Goal: Task Accomplishment & Management: Complete application form

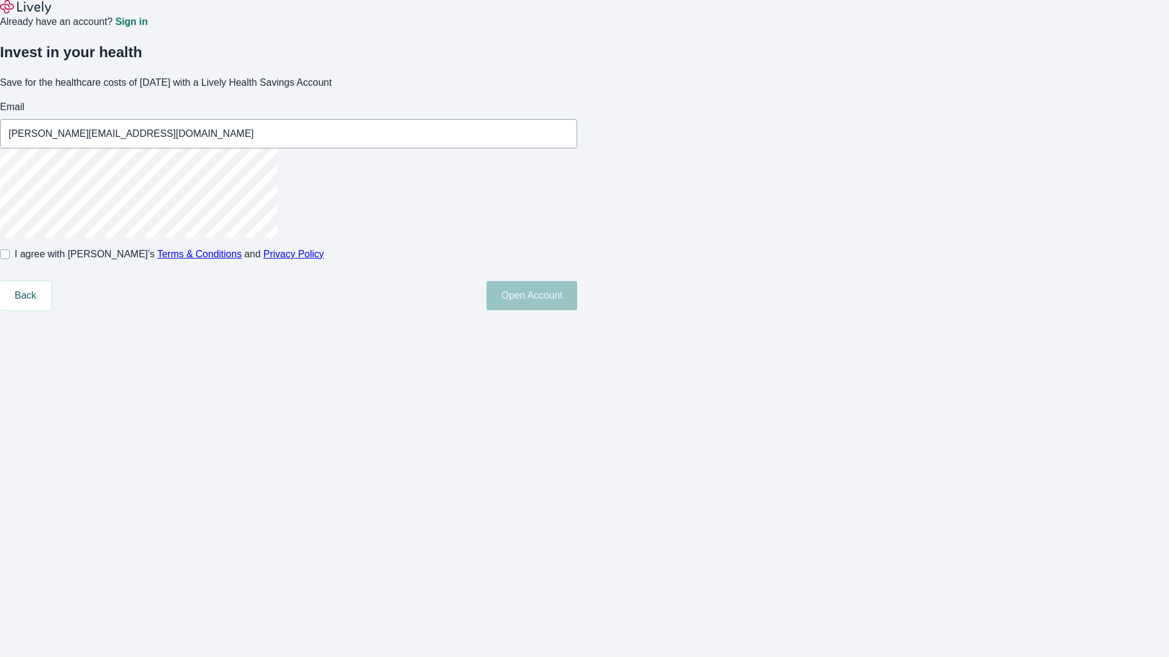
click at [10, 259] on input "I agree with Lively’s Terms & Conditions and Privacy Policy" at bounding box center [5, 255] width 10 height 10
checkbox input "true"
click at [577, 310] on button "Open Account" at bounding box center [531, 295] width 91 height 29
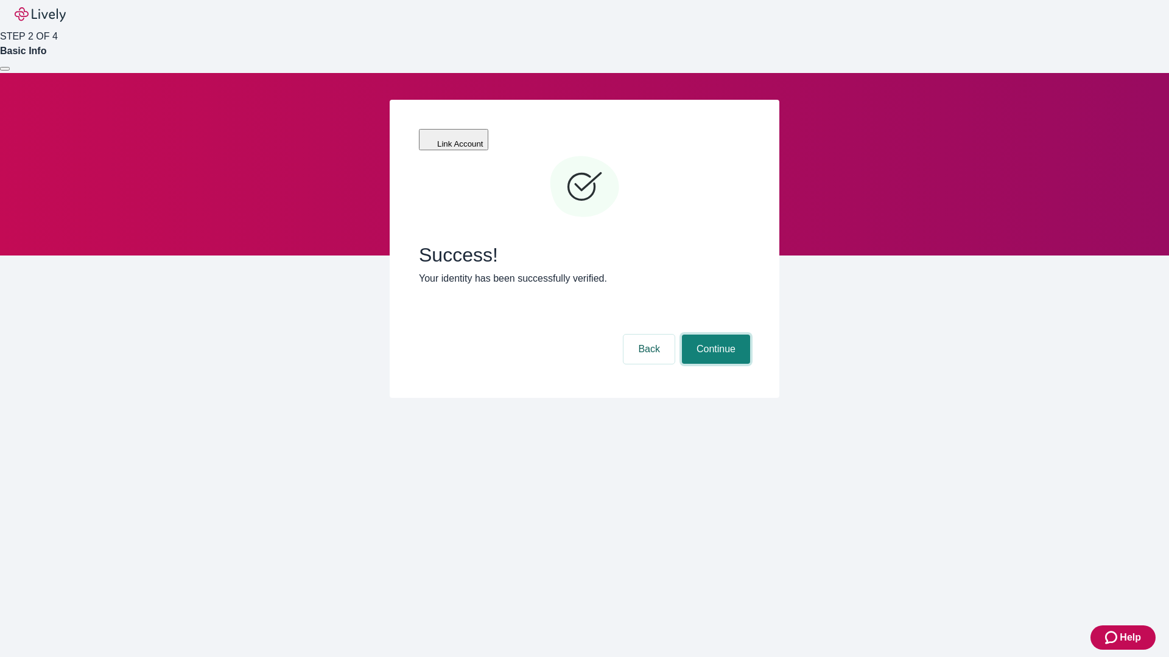
click at [714, 335] on button "Continue" at bounding box center [716, 349] width 68 height 29
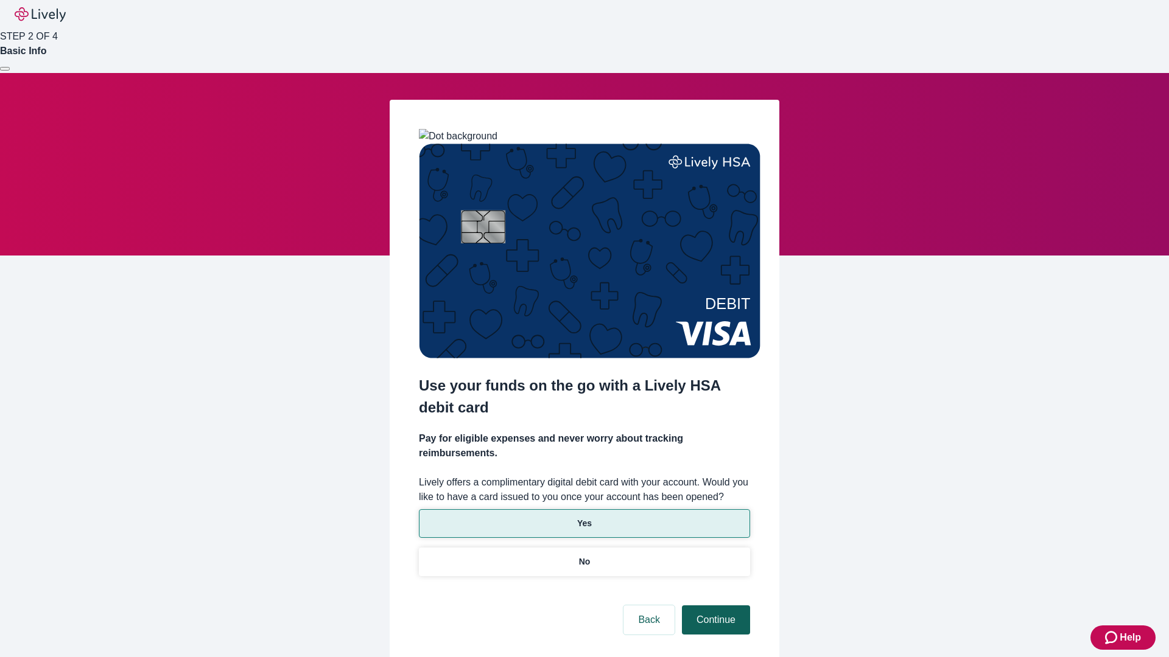
click at [584, 517] on p "Yes" at bounding box center [584, 523] width 15 height 13
click at [714, 606] on button "Continue" at bounding box center [716, 620] width 68 height 29
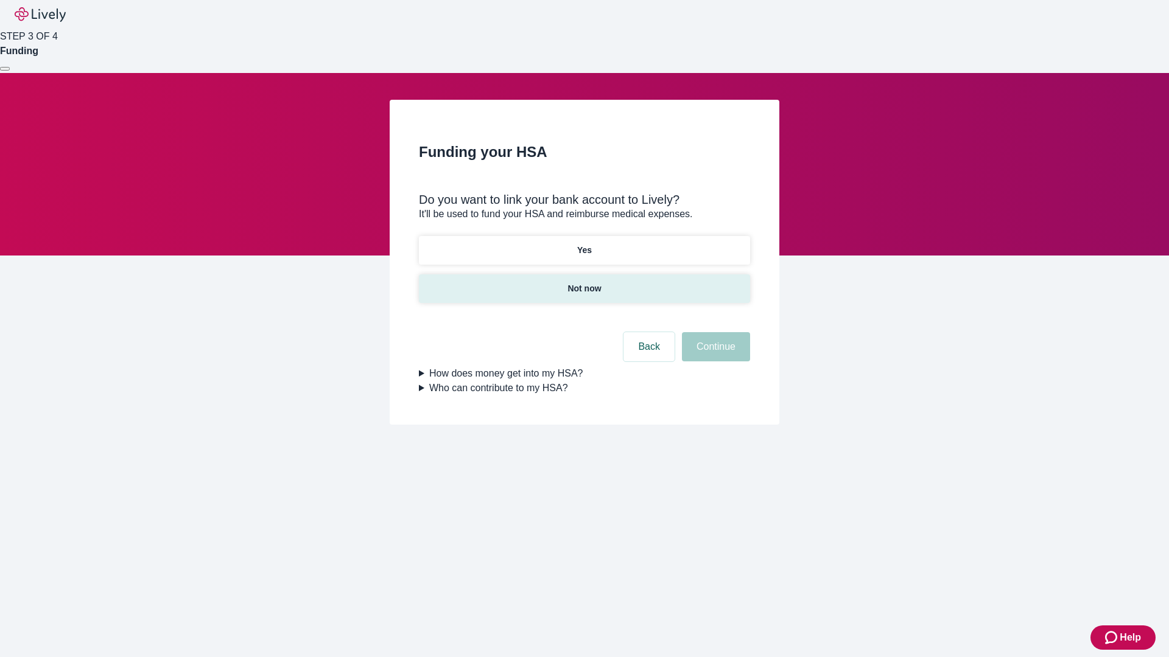
click at [584, 282] on p "Not now" at bounding box center [583, 288] width 33 height 13
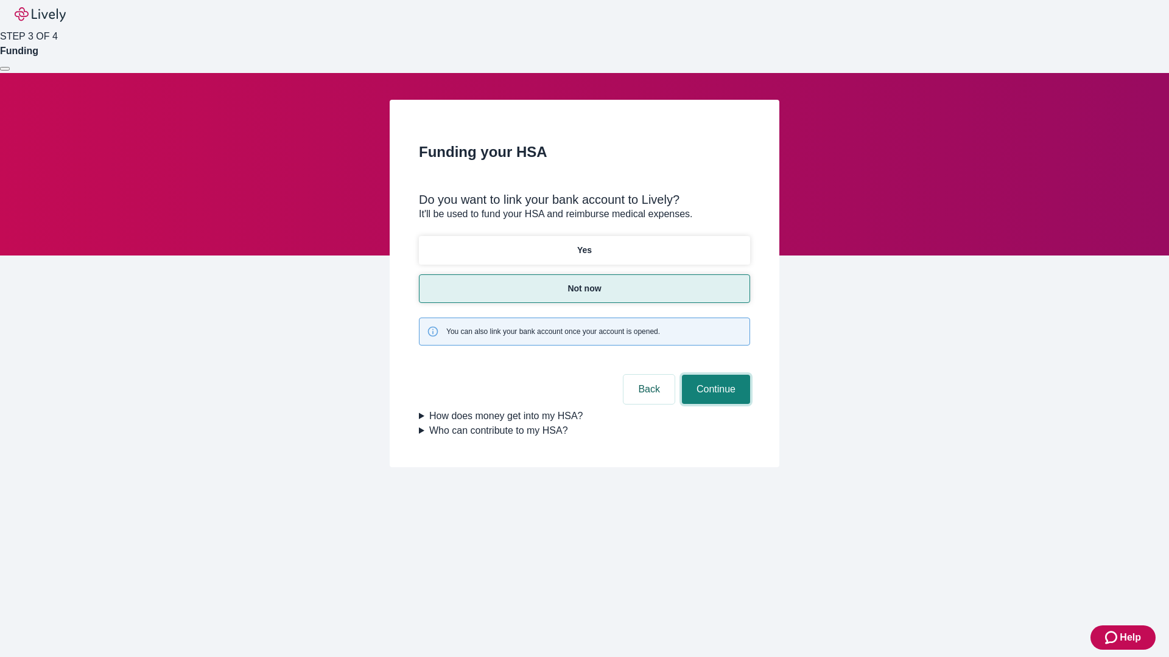
click at [714, 375] on button "Continue" at bounding box center [716, 389] width 68 height 29
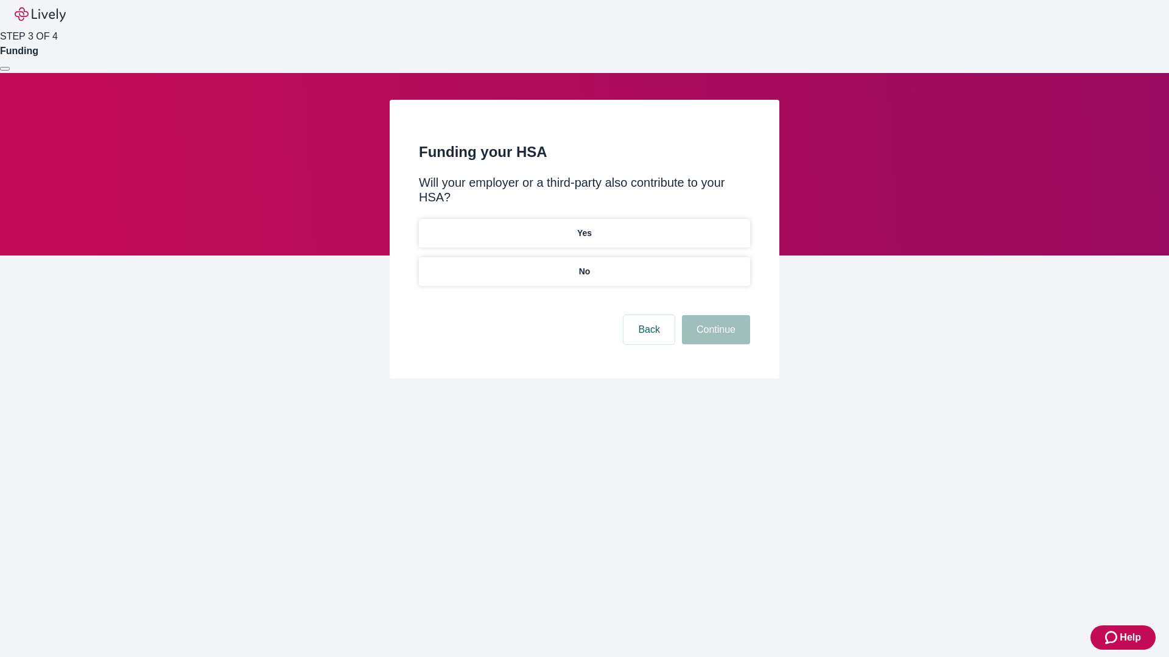
click at [584, 265] on p "No" at bounding box center [585, 271] width 12 height 13
click at [714, 315] on button "Continue" at bounding box center [716, 329] width 68 height 29
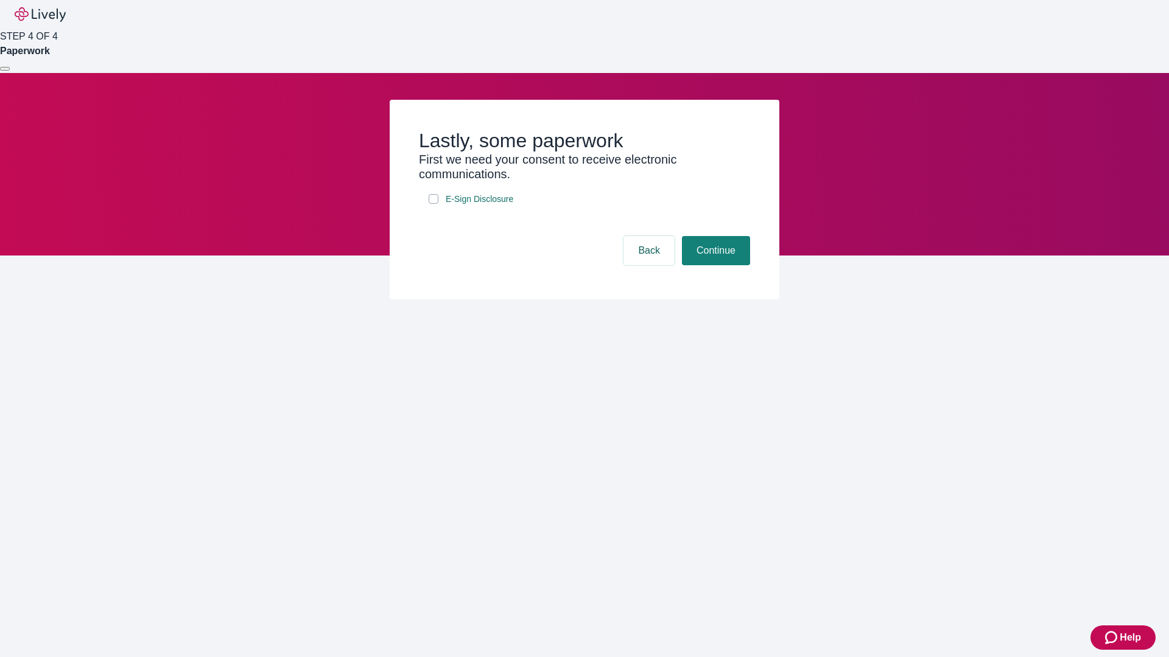
click at [433, 204] on input "E-Sign Disclosure" at bounding box center [433, 199] width 10 height 10
checkbox input "true"
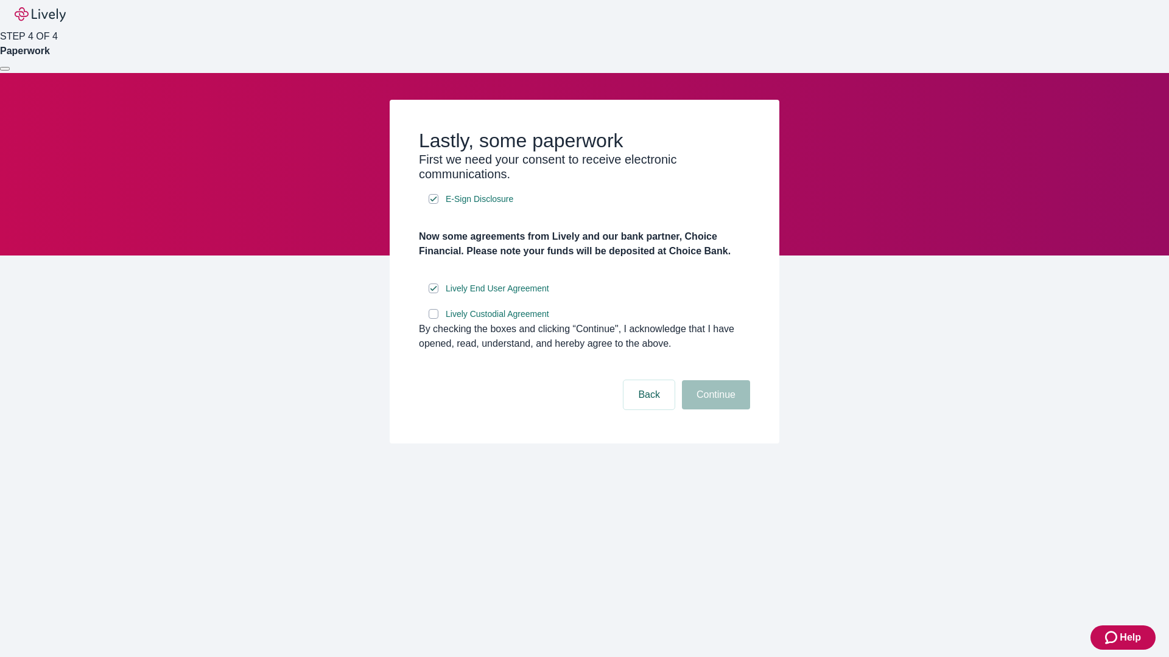
click at [433, 319] on input "Lively Custodial Agreement" at bounding box center [433, 314] width 10 height 10
checkbox input "true"
click at [714, 410] on button "Continue" at bounding box center [716, 394] width 68 height 29
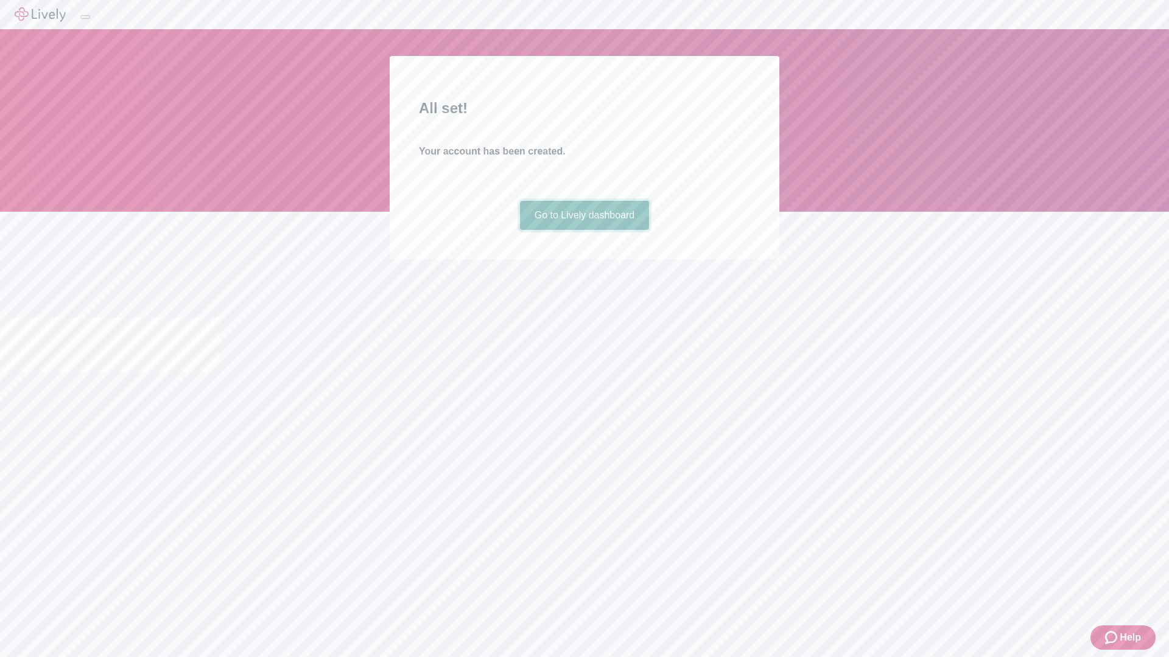
click at [584, 230] on link "Go to Lively dashboard" at bounding box center [585, 215] width 130 height 29
